Goal: Task Accomplishment & Management: Manage account settings

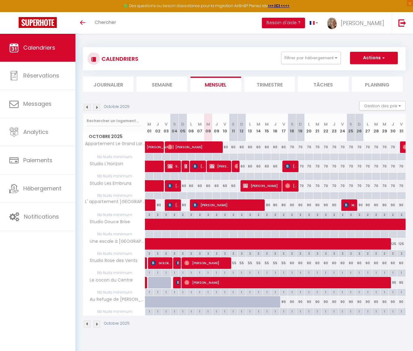
click at [305, 22] on button "Besoin d'aide ?" at bounding box center [283, 23] width 43 height 11
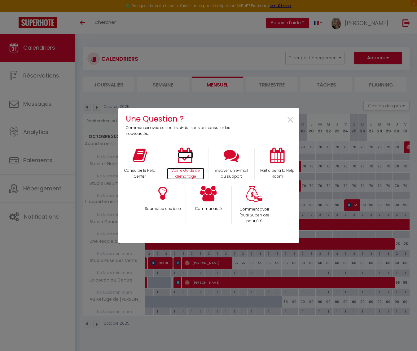
click at [184, 159] on icon at bounding box center [186, 156] width 16 height 16
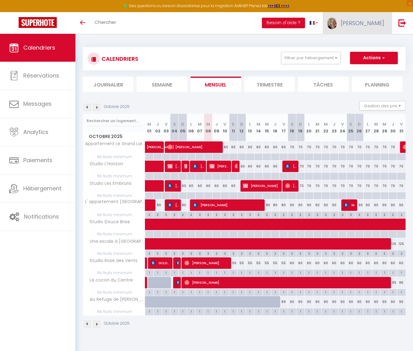
click at [366, 23] on span "[PERSON_NAME]" at bounding box center [362, 23] width 43 height 8
click at [361, 53] on link "Équipe" at bounding box center [367, 54] width 46 height 11
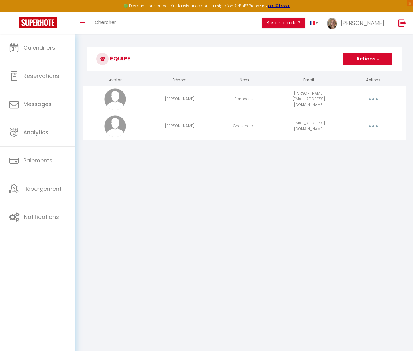
click at [358, 61] on button "Actions" at bounding box center [367, 59] width 49 height 12
click at [341, 73] on link "Ajouter un nouvel utilisateur" at bounding box center [355, 73] width 73 height 8
click at [372, 124] on button "button" at bounding box center [372, 126] width 17 height 10
click at [343, 141] on link "Editer" at bounding box center [357, 140] width 46 height 11
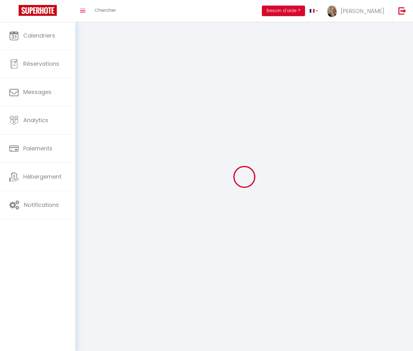
type input "Sébastien"
type input "Chaumetou"
type input "sebastien.chaumetou@gmail.com"
type textarea "uneescaleàMalo0725"
type textarea "https://app.superhote.com/#/connect/iOxib4jh0R"
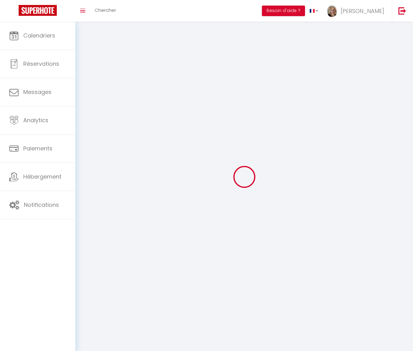
checkbox input "true"
checkbox input "false"
checkbox input "true"
checkbox input "false"
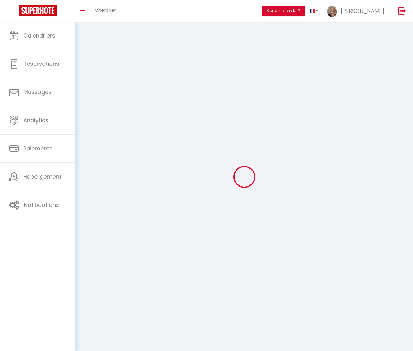
checkbox input "false"
checkbox input "true"
checkbox input "false"
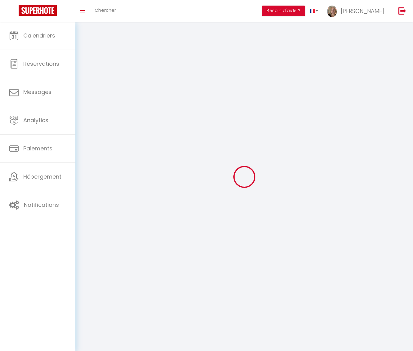
checkbox input "true"
checkbox input "false"
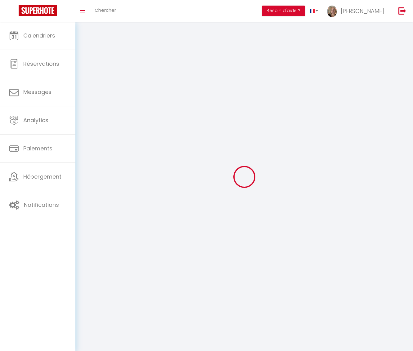
checkbox input "false"
select select
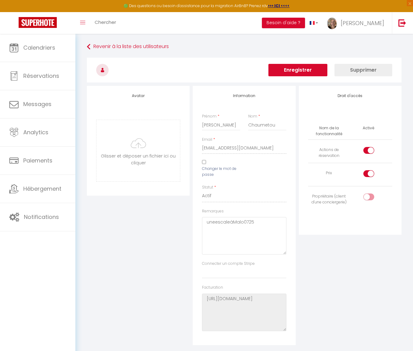
click at [365, 150] on div at bounding box center [368, 150] width 11 height 7
click at [368, 150] on input "checkbox" at bounding box center [373, 151] width 11 height 9
checkbox input "false"
click at [309, 71] on button "Enregistrer" at bounding box center [297, 70] width 59 height 12
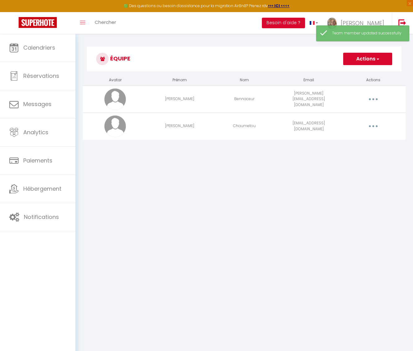
click at [372, 97] on button "button" at bounding box center [372, 99] width 17 height 10
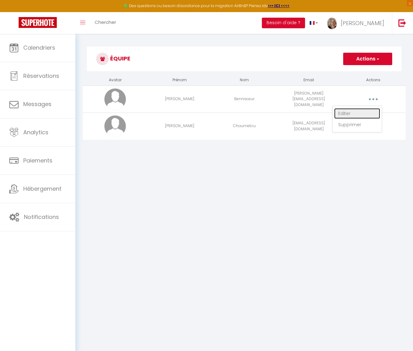
click at [347, 114] on link "Editer" at bounding box center [357, 113] width 46 height 11
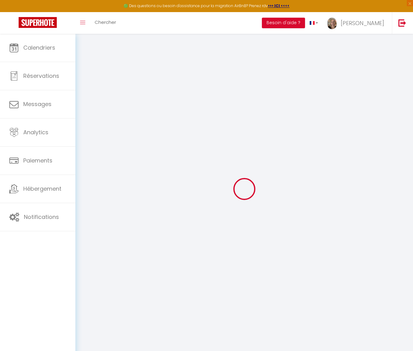
type input "Kévin"
type input "Bennaceur"
type input "kevin.bennaceur@hotmail.fr"
type textarea "https://app.superhote.com/#/connect/SpFt61nUdV"
checkbox input "false"
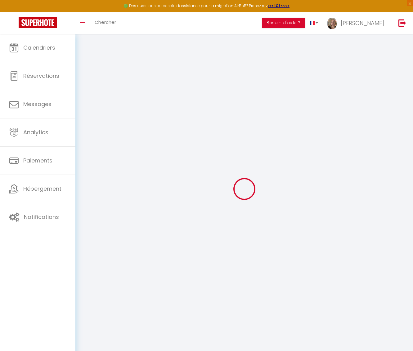
checkbox input "true"
checkbox input "false"
checkbox input "true"
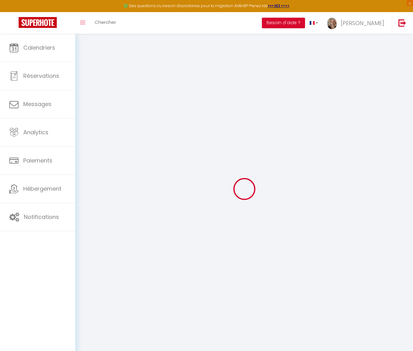
checkbox input "true"
checkbox input "false"
checkbox input "true"
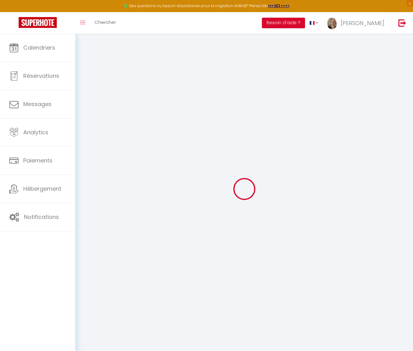
checkbox input "true"
checkbox input "false"
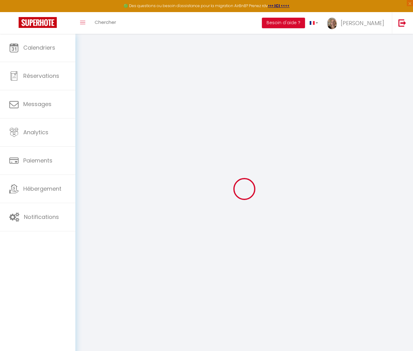
checkbox input "false"
select select
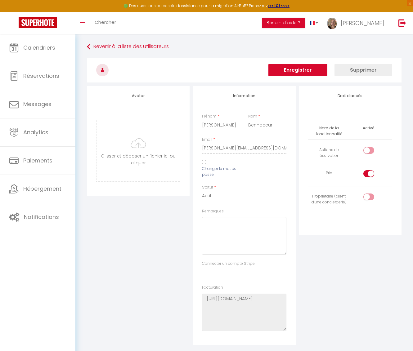
click at [370, 150] on input "checkbox" at bounding box center [373, 151] width 11 height 9
checkbox input "true"
click at [298, 71] on button "Enregistrer" at bounding box center [297, 70] width 59 height 12
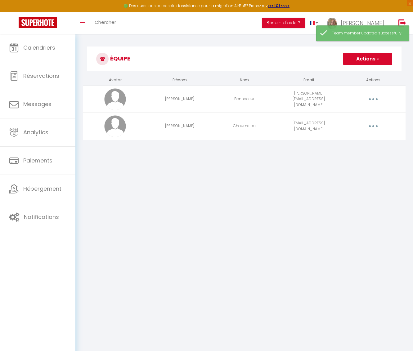
click at [373, 98] on button "button" at bounding box center [372, 99] width 17 height 10
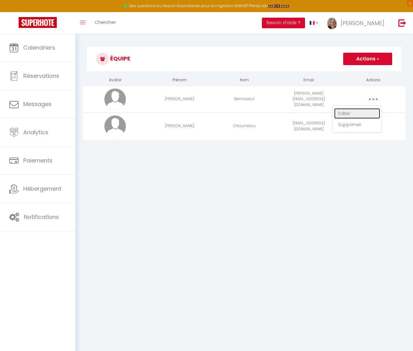
click at [347, 112] on link "Editer" at bounding box center [357, 113] width 46 height 11
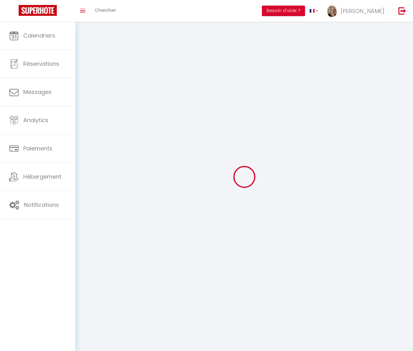
type input "Kévin"
type input "Bennaceur"
type input "kevin.bennaceur@hotmail.fr"
type textarea "https://app.superhote.com/#/connect/SpFt61nUdV"
checkbox input "true"
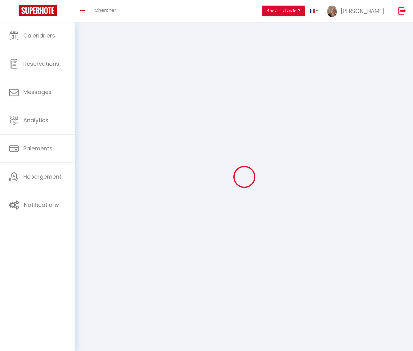
checkbox input "true"
checkbox input "false"
checkbox input "true"
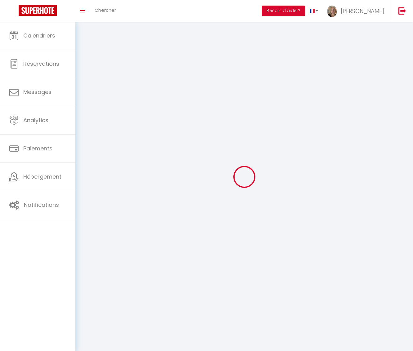
checkbox input "true"
checkbox input "false"
checkbox input "true"
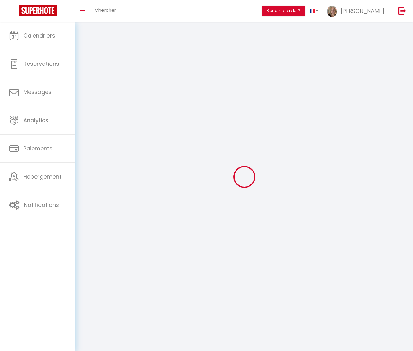
checkbox input "true"
checkbox input "false"
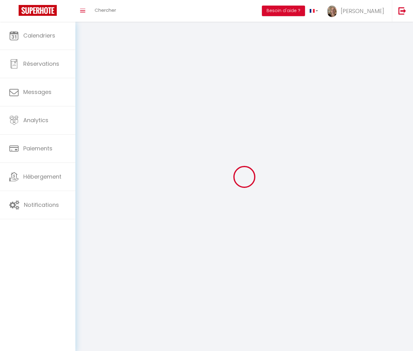
checkbox input "false"
select select
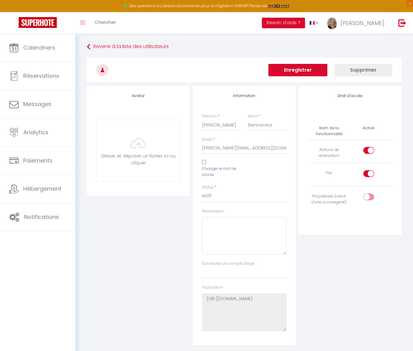
click at [313, 71] on button "Enregistrer" at bounding box center [297, 70] width 59 height 12
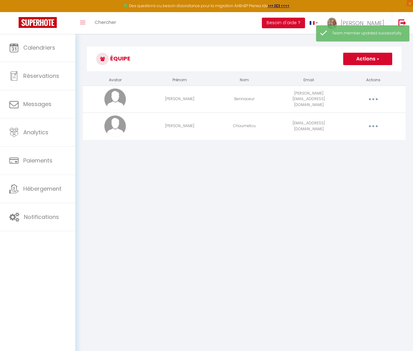
click at [368, 59] on button "Actions" at bounding box center [367, 59] width 49 height 12
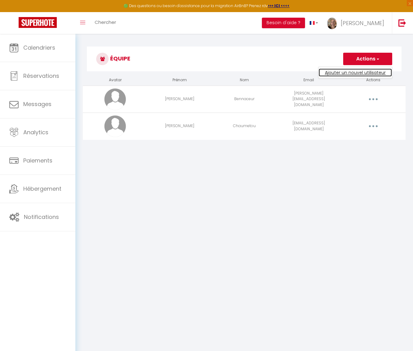
click at [345, 72] on link "Ajouter un nouvel utilisateur" at bounding box center [355, 73] width 73 height 8
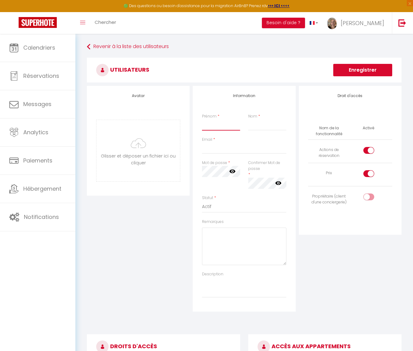
click at [210, 128] on input "Prénom" at bounding box center [221, 124] width 38 height 11
type input "Eugénie"
click at [258, 125] on input "Nom" at bounding box center [267, 124] width 38 height 11
type input "Monier"
click at [212, 150] on input "Email" at bounding box center [244, 148] width 84 height 11
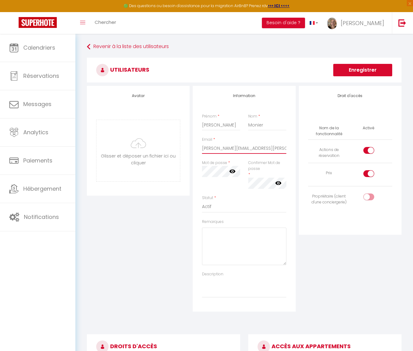
type input "Eugenie.monier@icloud.com"
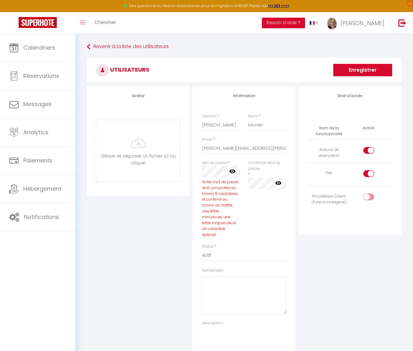
click at [315, 274] on div "Droit d'accès Nom de la fonctionnalité Activé Actions de réservation Prix Propr…" at bounding box center [350, 223] width 106 height 275
click at [200, 169] on div "Mot de passe * Votre mot de passe doit comporter au moins 8 caractères et conte…" at bounding box center [221, 202] width 46 height 84
click at [231, 171] on icon at bounding box center [232, 171] width 6 height 6
click at [208, 281] on textarea "Remarques" at bounding box center [244, 296] width 84 height 38
paste textarea "Rudycéleug64"
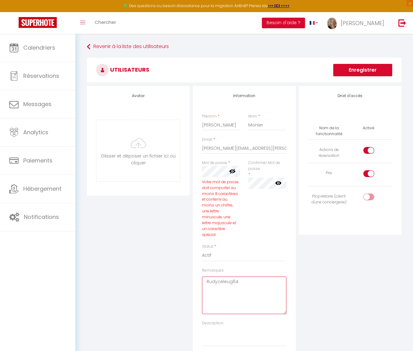
click at [246, 286] on textarea "Rudycéleug64" at bounding box center [244, 296] width 84 height 38
type textarea "Rudycéleug64"
click at [251, 175] on div "Confirmer Mot de passe * false" at bounding box center [267, 174] width 38 height 29
click at [277, 182] on icon at bounding box center [278, 183] width 6 height 6
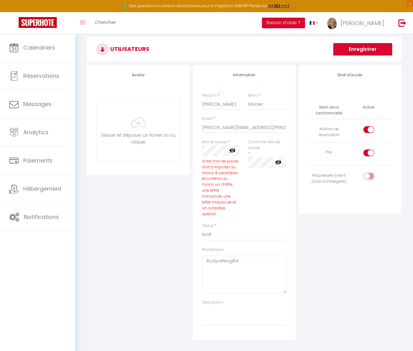
scroll to position [15, 0]
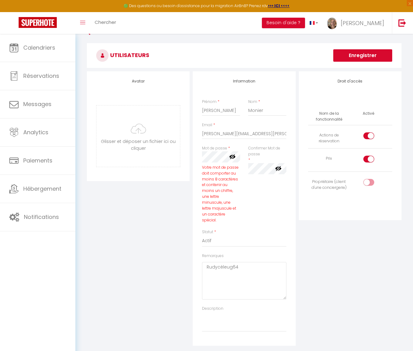
click at [365, 136] on div at bounding box center [368, 135] width 11 height 7
click at [368, 136] on input "checkbox" at bounding box center [373, 136] width 11 height 9
checkbox input "false"
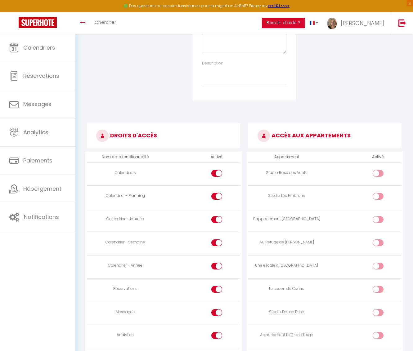
scroll to position [266, 0]
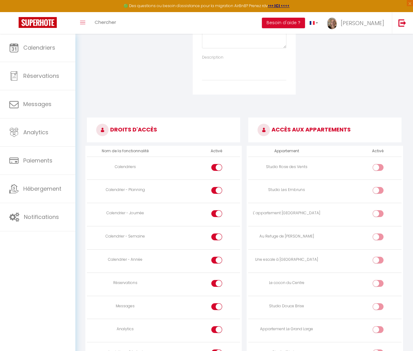
click at [381, 164] on input "checkbox" at bounding box center [383, 168] width 11 height 9
checkbox input "true"
click at [212, 190] on div at bounding box center [216, 190] width 11 height 7
click at [217, 190] on input "checkbox" at bounding box center [222, 191] width 11 height 9
checkbox input "false"
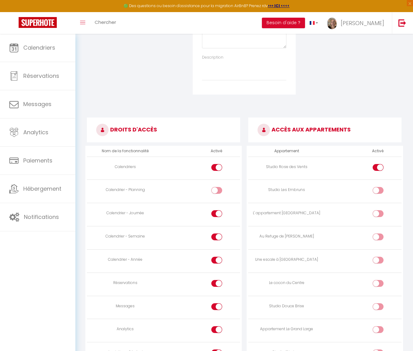
click at [212, 213] on div at bounding box center [216, 213] width 11 height 7
click at [217, 213] on input "checkbox" at bounding box center [222, 214] width 11 height 9
checkbox input "false"
click at [214, 306] on div at bounding box center [216, 306] width 11 height 7
click at [217, 306] on input "checkbox" at bounding box center [222, 307] width 11 height 9
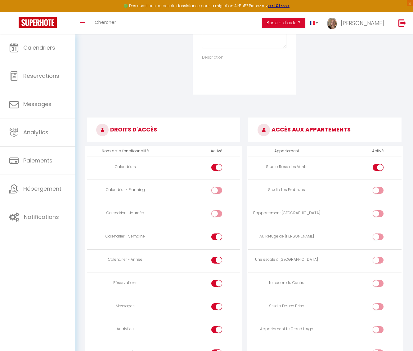
checkbox input "false"
click at [213, 282] on div at bounding box center [216, 283] width 11 height 7
click at [217, 282] on input "checkbox" at bounding box center [222, 284] width 11 height 9
checkbox input "false"
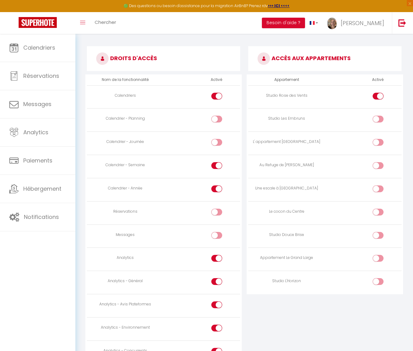
scroll to position [350, 0]
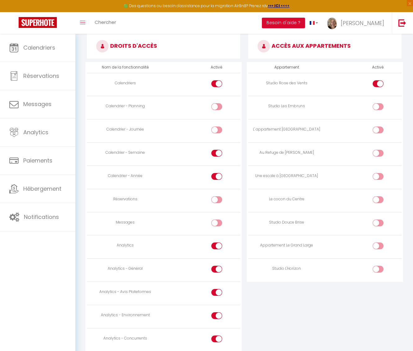
click at [215, 292] on div at bounding box center [216, 292] width 11 height 7
click at [217, 292] on input "checkbox" at bounding box center [222, 293] width 11 height 9
checkbox input "false"
click at [215, 313] on div at bounding box center [216, 315] width 11 height 7
click at [217, 313] on input "checkbox" at bounding box center [222, 316] width 11 height 9
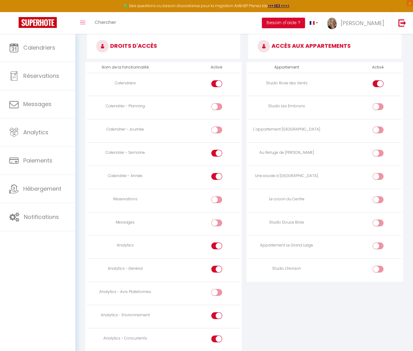
checkbox input "false"
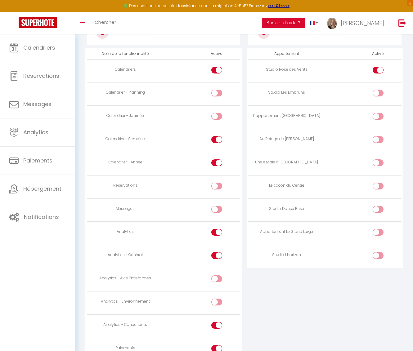
scroll to position [394, 0]
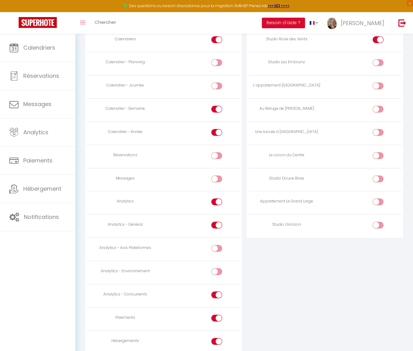
click at [214, 293] on div at bounding box center [216, 295] width 11 height 7
click at [217, 293] on input "checkbox" at bounding box center [222, 296] width 11 height 9
checkbox input "false"
click at [215, 315] on div at bounding box center [216, 318] width 11 height 7
click at [217, 315] on input "checkbox" at bounding box center [222, 319] width 11 height 9
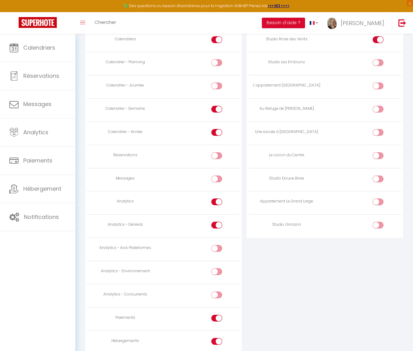
checkbox input "false"
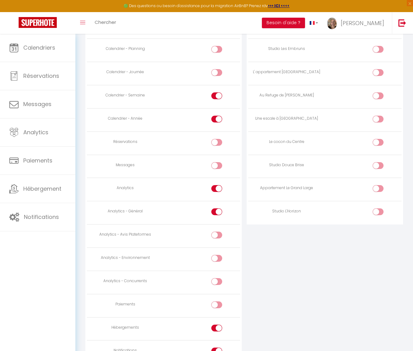
scroll to position [442, 0]
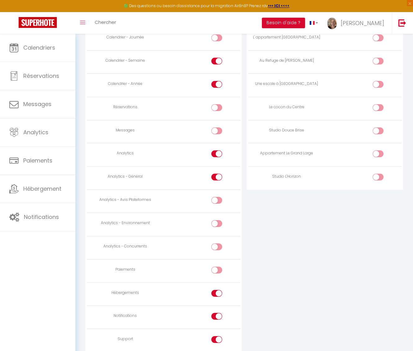
click at [214, 292] on div at bounding box center [216, 293] width 11 height 7
click at [217, 292] on input "checkbox" at bounding box center [222, 294] width 11 height 9
checkbox input "false"
click at [214, 313] on div at bounding box center [216, 316] width 11 height 7
click at [217, 313] on input "checkbox" at bounding box center [222, 317] width 11 height 9
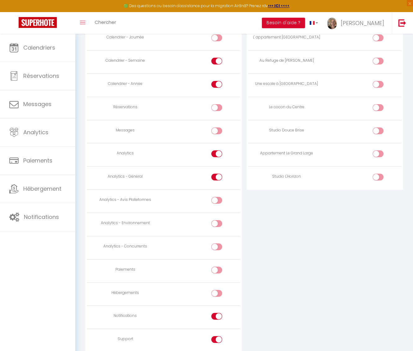
checkbox input "false"
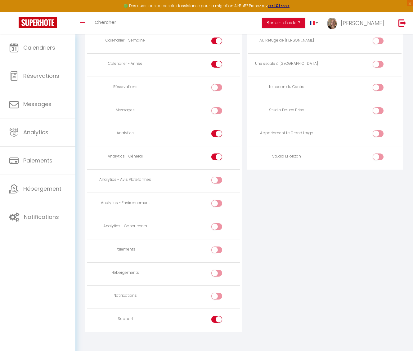
scroll to position [466, 0]
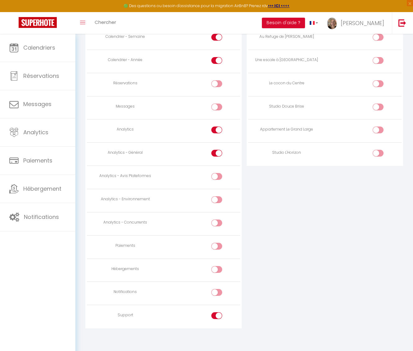
click at [213, 315] on div at bounding box center [216, 315] width 11 height 7
click at [217, 315] on input "checkbox" at bounding box center [222, 316] width 11 height 9
checkbox input "false"
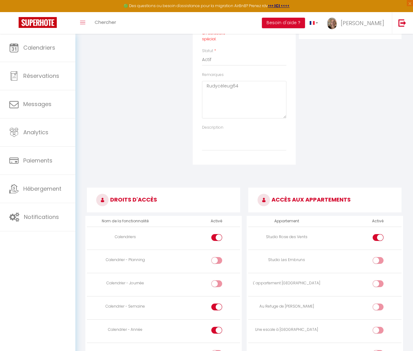
scroll to position [56, 0]
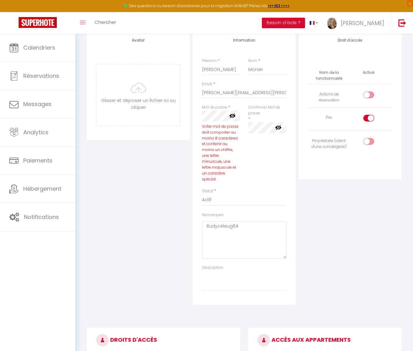
click at [235, 114] on icon at bounding box center [232, 116] width 6 height 6
click at [231, 114] on icon at bounding box center [232, 116] width 6 height 4
click at [229, 114] on icon at bounding box center [232, 116] width 6 height 6
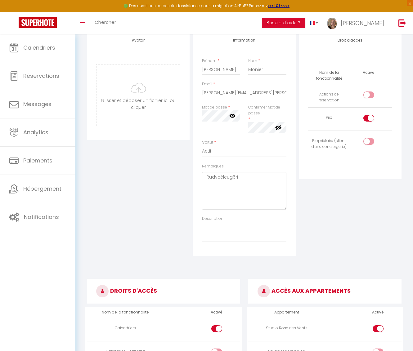
click at [233, 116] on icon at bounding box center [232, 116] width 6 height 6
click at [279, 127] on icon at bounding box center [278, 127] width 6 height 6
click at [238, 178] on textarea "Rudycéleug64" at bounding box center [244, 191] width 84 height 38
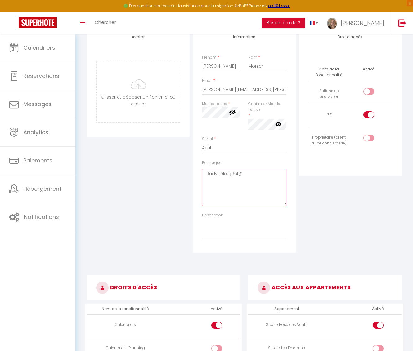
scroll to position [0, 0]
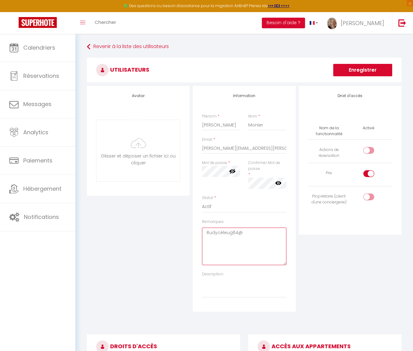
type textarea "Rudycéleug64@"
click at [360, 70] on button "Enregistrer" at bounding box center [362, 70] width 59 height 12
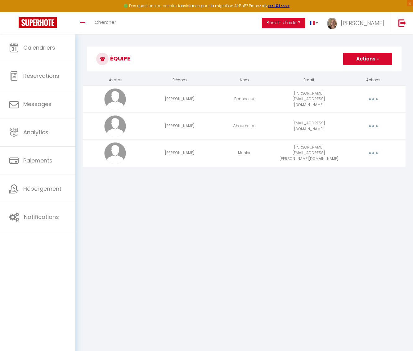
click at [372, 154] on icon "button" at bounding box center [373, 153] width 2 height 2
click at [345, 166] on link "Editer" at bounding box center [357, 167] width 46 height 11
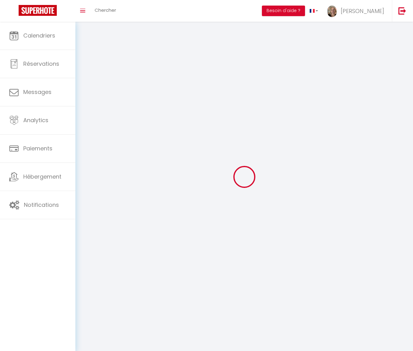
type input "Eugénie"
type input "Monier"
type input "Eugenie.monier@icloud.com"
type textarea "Rudycéleug64@"
type textarea "https://app.superhote.com/#/connect/9XrA4BAFxk"
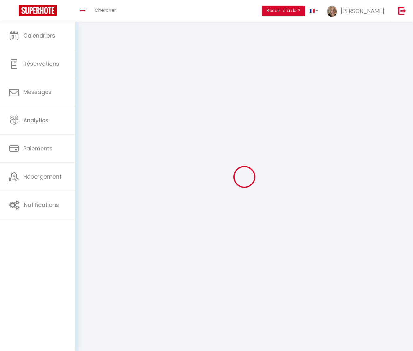
checkbox input "false"
checkbox input "true"
checkbox input "false"
checkbox input "true"
checkbox input "false"
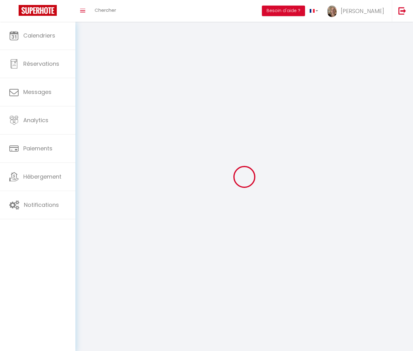
checkbox input "false"
checkbox input "true"
checkbox input "false"
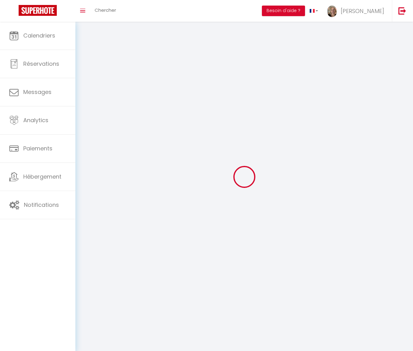
checkbox input "true"
checkbox input "false"
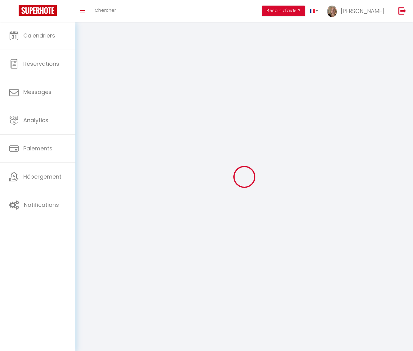
checkbox input "false"
select select
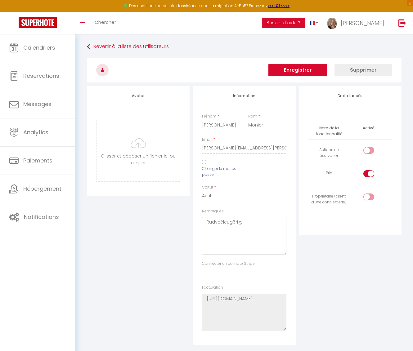
click at [300, 71] on button "Enregistrer" at bounding box center [297, 70] width 59 height 12
